Goal: Book appointment/travel/reservation

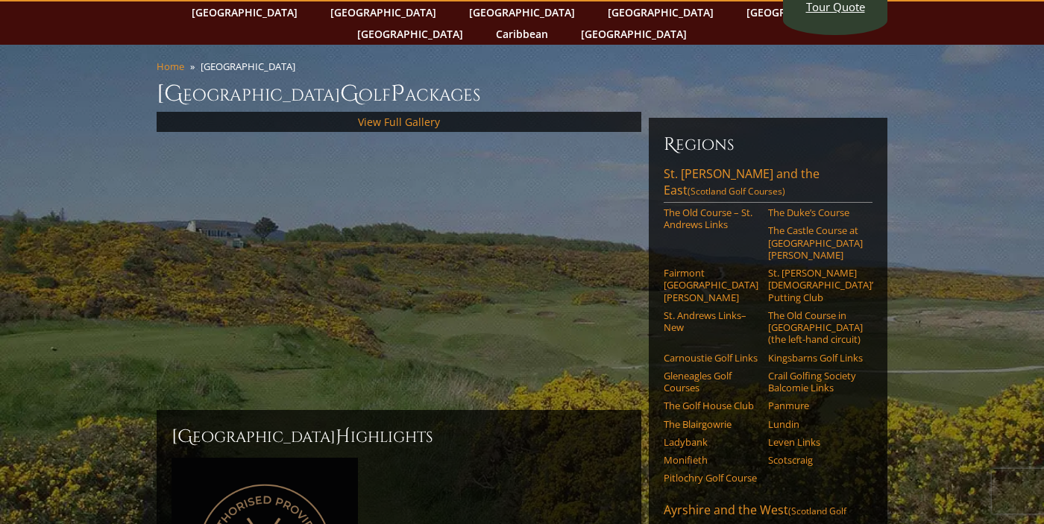
scroll to position [107, 0]
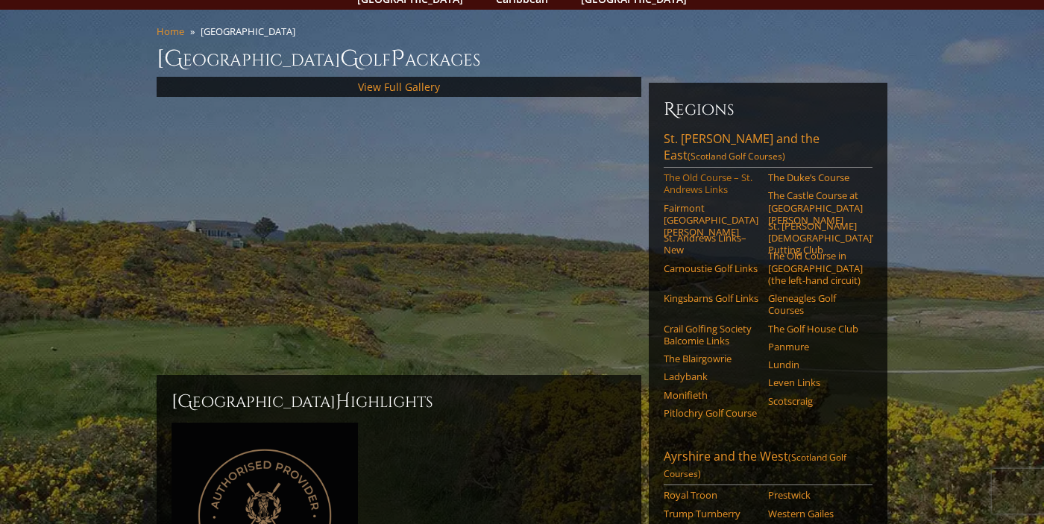
click at [715, 172] on link "The Old Course – St. Andrews Links" at bounding box center [711, 184] width 95 height 25
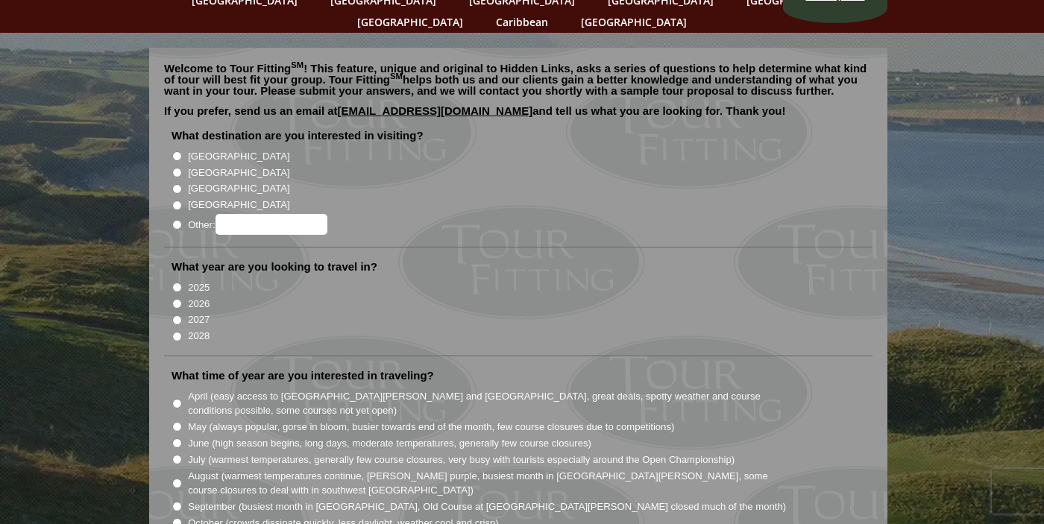
scroll to position [87, 0]
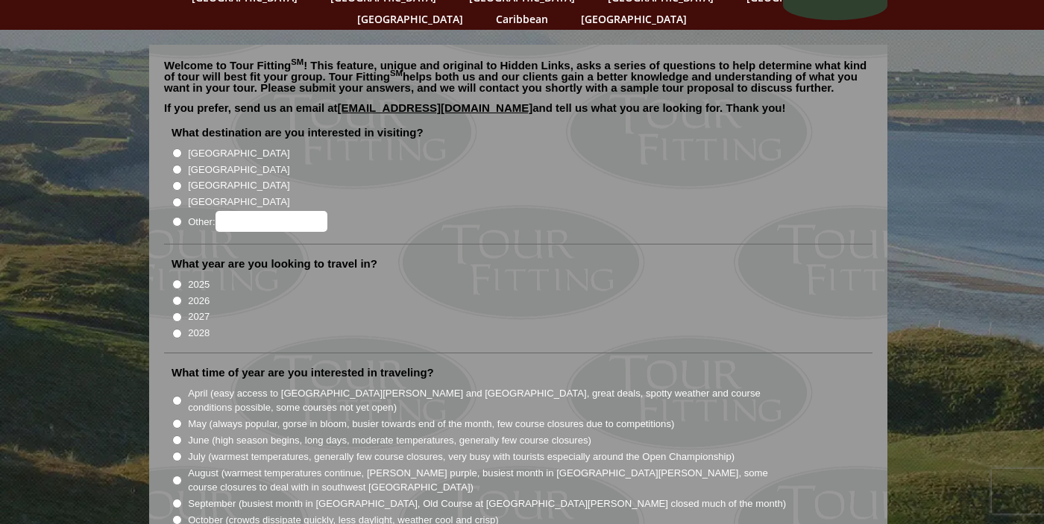
click at [204, 163] on label "[GEOGRAPHIC_DATA]" at bounding box center [238, 170] width 101 height 15
click at [182, 165] on input "[GEOGRAPHIC_DATA]" at bounding box center [177, 170] width 10 height 10
radio input "true"
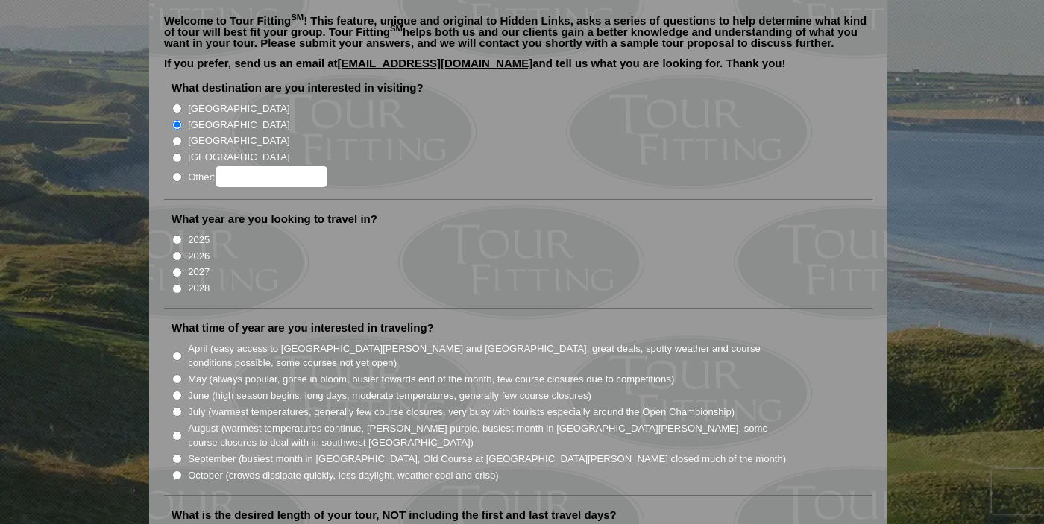
scroll to position [142, 0]
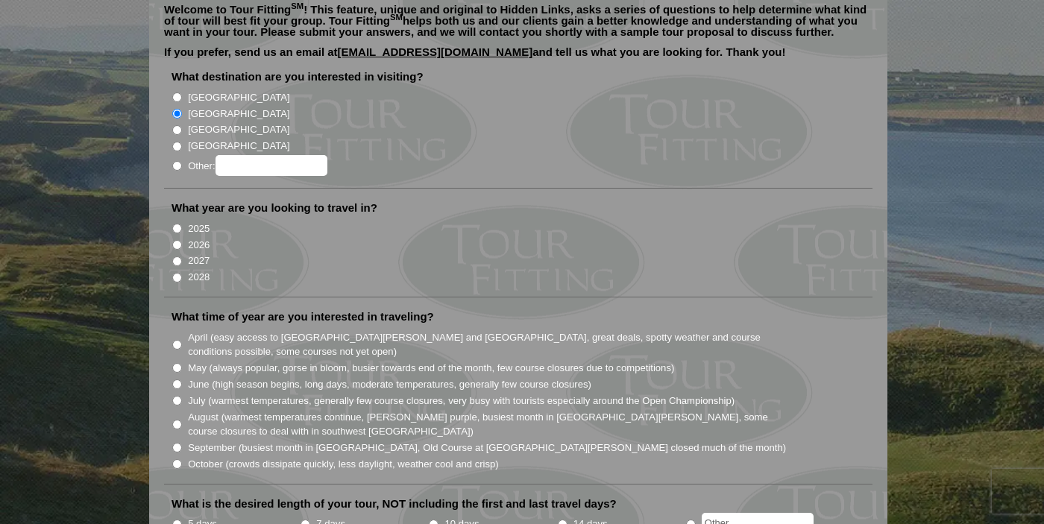
click at [202, 254] on label "2027" at bounding box center [199, 261] width 22 height 15
click at [182, 257] on input "2027" at bounding box center [177, 262] width 10 height 10
radio input "true"
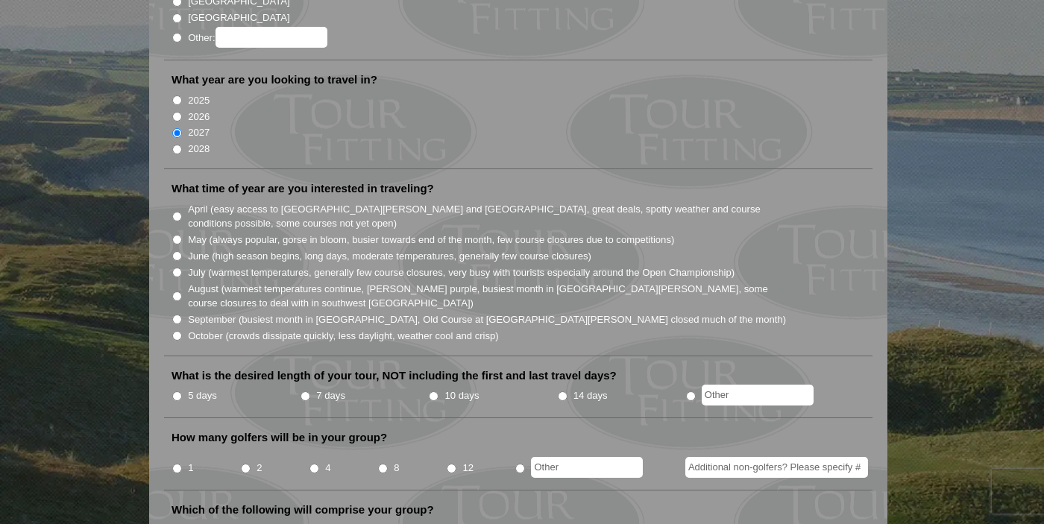
scroll to position [274, 0]
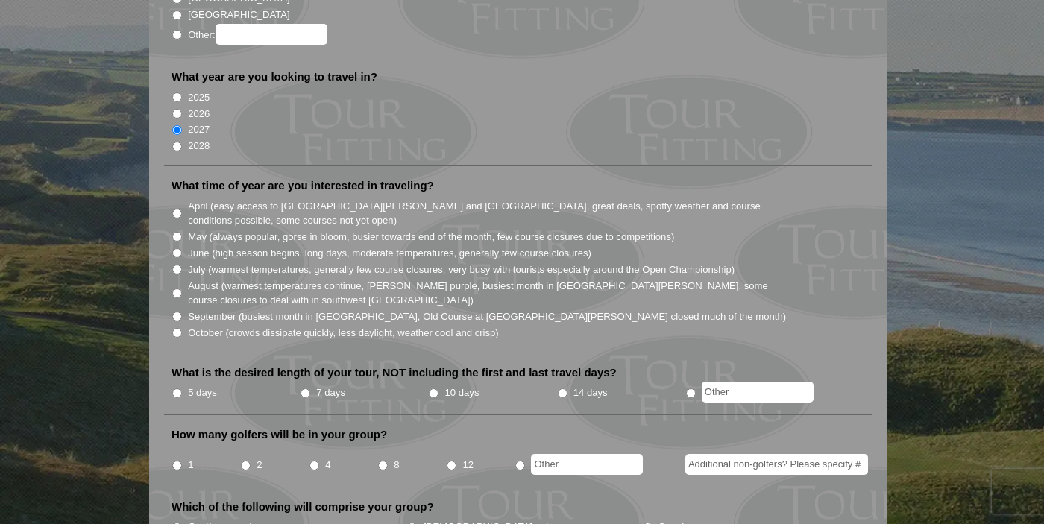
click at [228, 310] on label "September (busiest month in Ireland, Old Course at St. Andrews closed much of t…" at bounding box center [487, 317] width 598 height 15
click at [182, 312] on input "September (busiest month in Ireland, Old Course at St. Andrews closed much of t…" at bounding box center [177, 317] width 10 height 10
radio input "true"
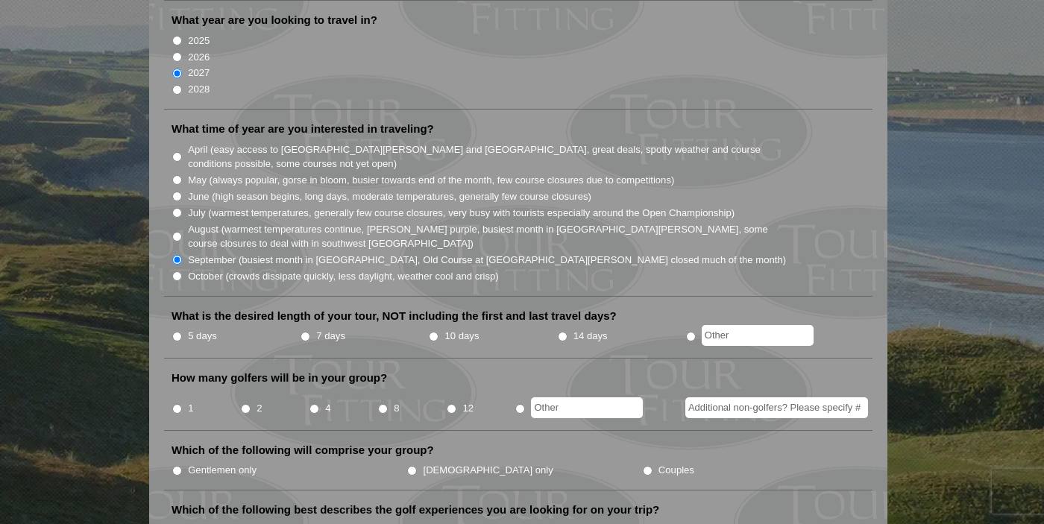
scroll to position [357, 0]
